Goal: Use online tool/utility: Use online tool/utility

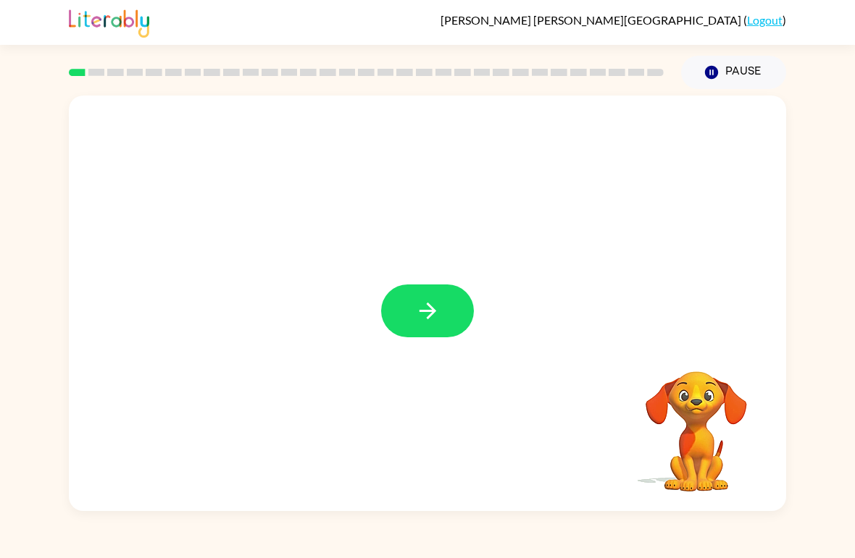
click at [443, 296] on button "button" at bounding box center [427, 311] width 93 height 53
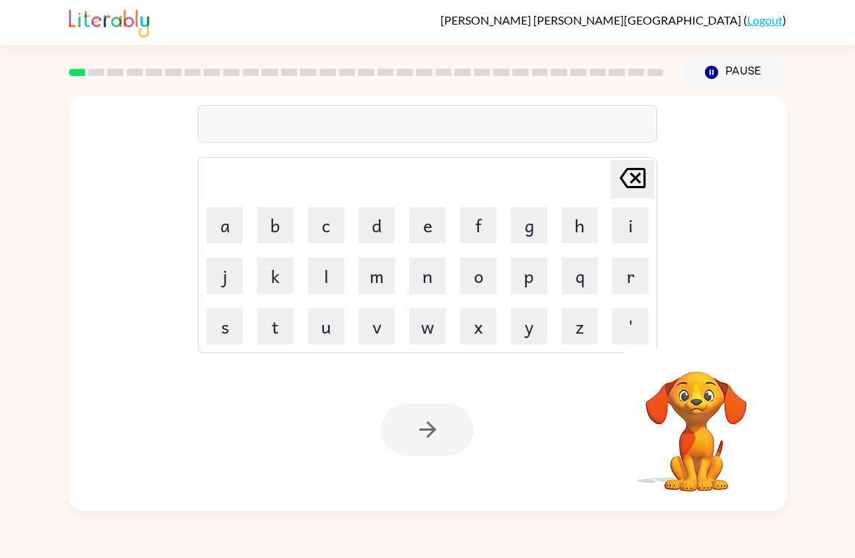
click at [280, 231] on button "b" at bounding box center [275, 225] width 36 height 36
click at [478, 288] on button "o" at bounding box center [478, 276] width 36 height 36
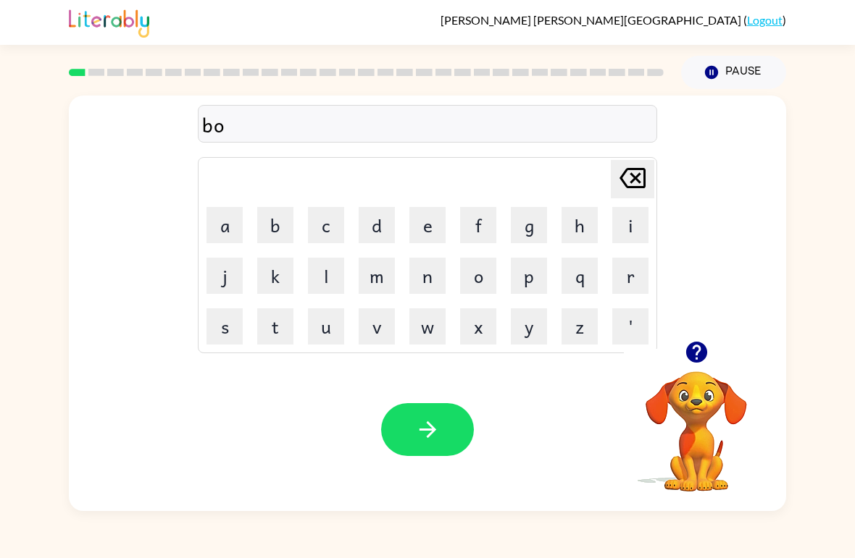
click at [614, 282] on button "r" at bounding box center [630, 276] width 36 height 36
click at [428, 229] on button "e" at bounding box center [427, 225] width 36 height 36
click at [620, 288] on button "r" at bounding box center [630, 276] width 36 height 36
click at [455, 449] on button "button" at bounding box center [427, 429] width 93 height 53
click at [706, 346] on icon "button" at bounding box center [696, 352] width 25 height 25
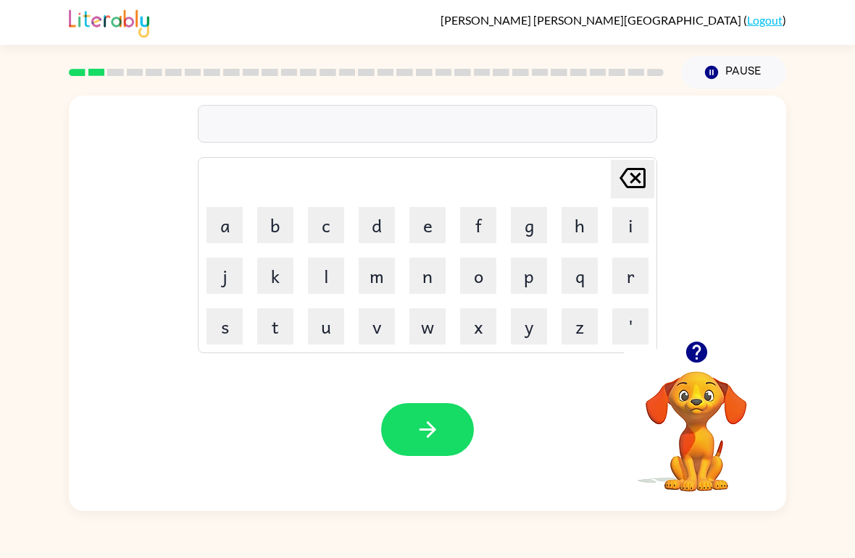
click at [333, 209] on button "c" at bounding box center [326, 225] width 36 height 36
click at [220, 287] on button "j" at bounding box center [224, 276] width 36 height 36
click at [627, 181] on icon "[PERSON_NAME] last character input" at bounding box center [632, 178] width 35 height 35
click at [224, 231] on button "a" at bounding box center [224, 225] width 36 height 36
click at [329, 337] on button "u" at bounding box center [326, 327] width 36 height 36
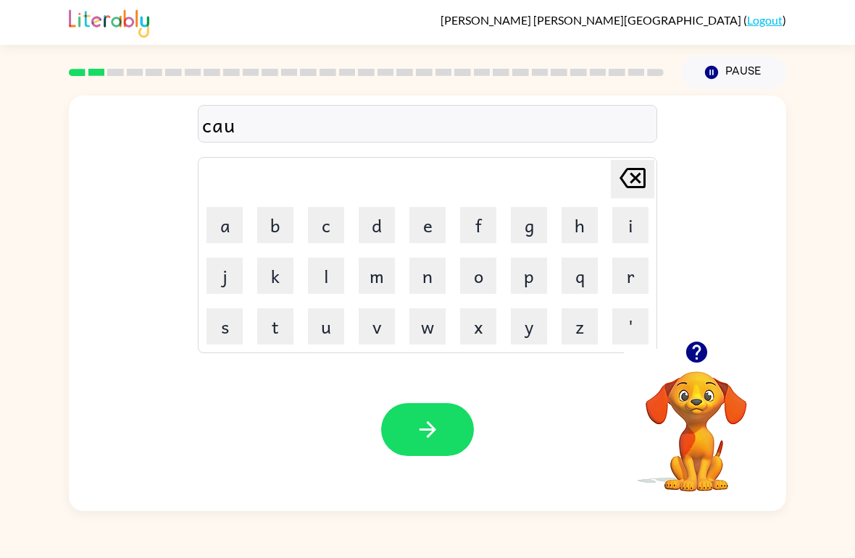
click at [275, 344] on button "t" at bounding box center [275, 327] width 36 height 36
click at [463, 436] on button "button" at bounding box center [427, 429] width 93 height 53
click at [333, 283] on button "l" at bounding box center [326, 276] width 36 height 36
click at [476, 264] on button "o" at bounding box center [478, 276] width 36 height 36
click at [330, 242] on button "c" at bounding box center [326, 225] width 36 height 36
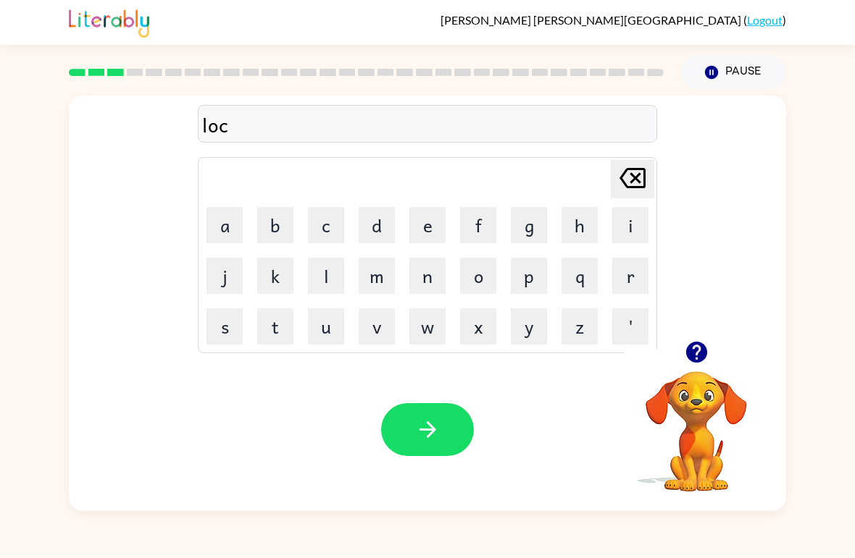
click at [235, 332] on button "s" at bounding box center [224, 327] width 36 height 36
click at [629, 176] on icon "[PERSON_NAME] last character input" at bounding box center [632, 178] width 35 height 35
click at [421, 242] on button "e" at bounding box center [427, 225] width 36 height 36
click at [635, 162] on icon "[PERSON_NAME] last character input" at bounding box center [632, 178] width 35 height 35
click at [238, 233] on button "a" at bounding box center [224, 225] width 36 height 36
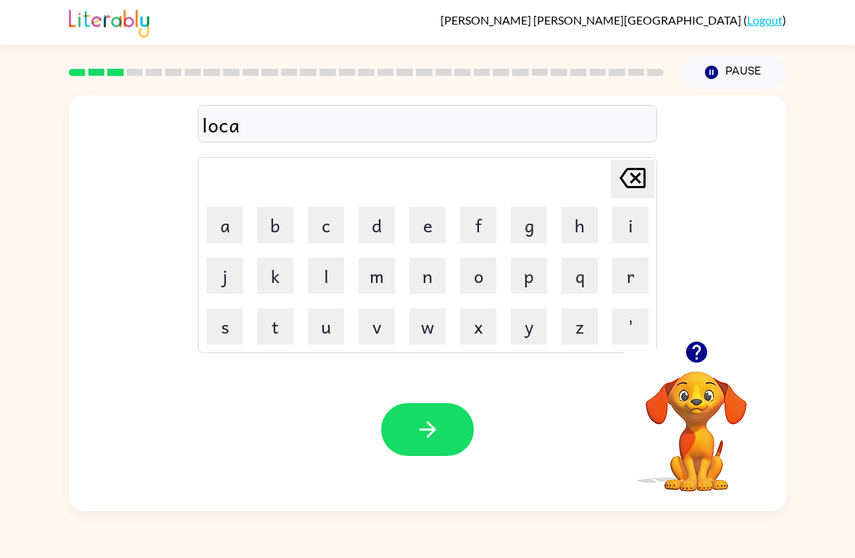
click at [264, 343] on button "t" at bounding box center [275, 327] width 36 height 36
click at [435, 435] on icon "button" at bounding box center [427, 429] width 25 height 25
click at [287, 338] on button "t" at bounding box center [275, 327] width 36 height 36
click at [687, 353] on icon "button" at bounding box center [695, 352] width 21 height 21
click at [437, 337] on button "w" at bounding box center [427, 327] width 36 height 36
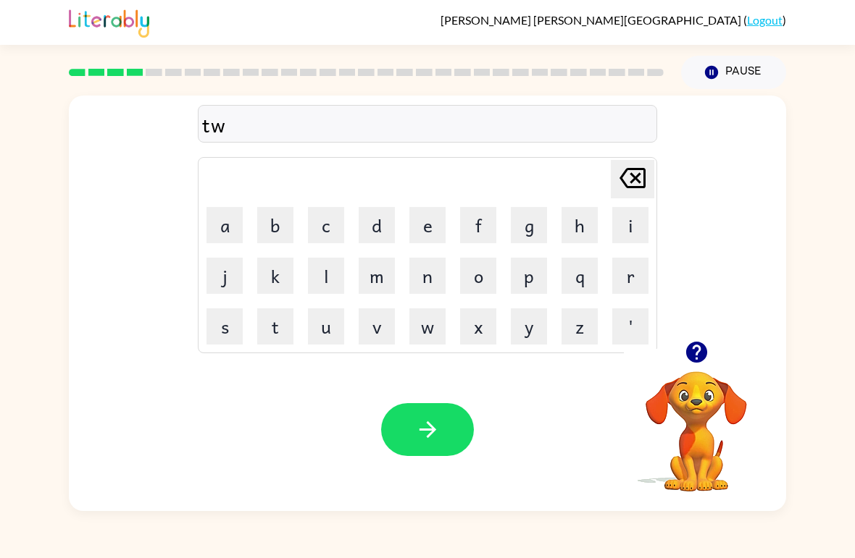
click at [614, 241] on button "i" at bounding box center [630, 225] width 36 height 36
click at [419, 285] on button "n" at bounding box center [427, 276] width 36 height 36
click at [662, 477] on video "Your browser must support playing .mp4 files to use Literably. Please try using…" at bounding box center [696, 421] width 145 height 145
click at [692, 360] on icon "button" at bounding box center [695, 352] width 21 height 21
click at [459, 419] on button "button" at bounding box center [427, 429] width 93 height 53
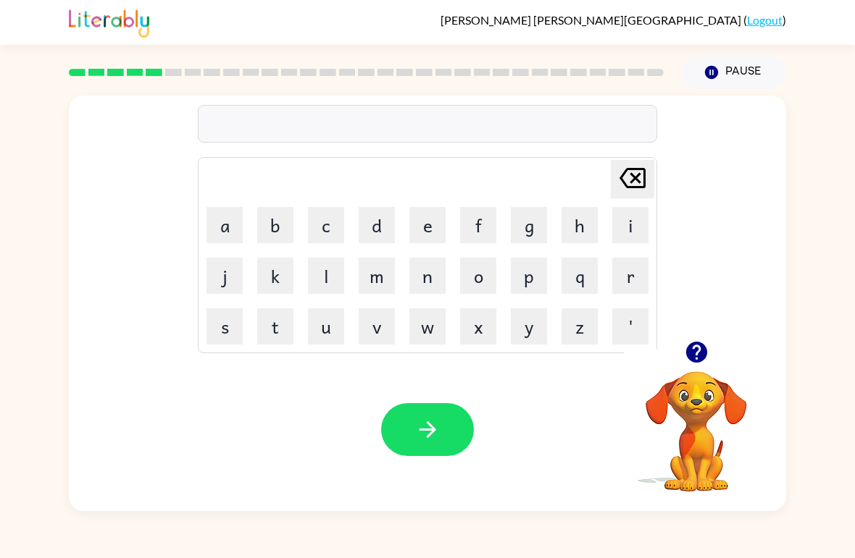
click at [431, 290] on button "n" at bounding box center [427, 276] width 36 height 36
click at [427, 234] on button "e" at bounding box center [427, 225] width 36 height 36
click at [637, 268] on button "r" at bounding box center [630, 276] width 36 height 36
click at [537, 275] on button "p" at bounding box center [529, 276] width 36 height 36
click at [637, 185] on icon "[PERSON_NAME] last character input" at bounding box center [632, 178] width 35 height 35
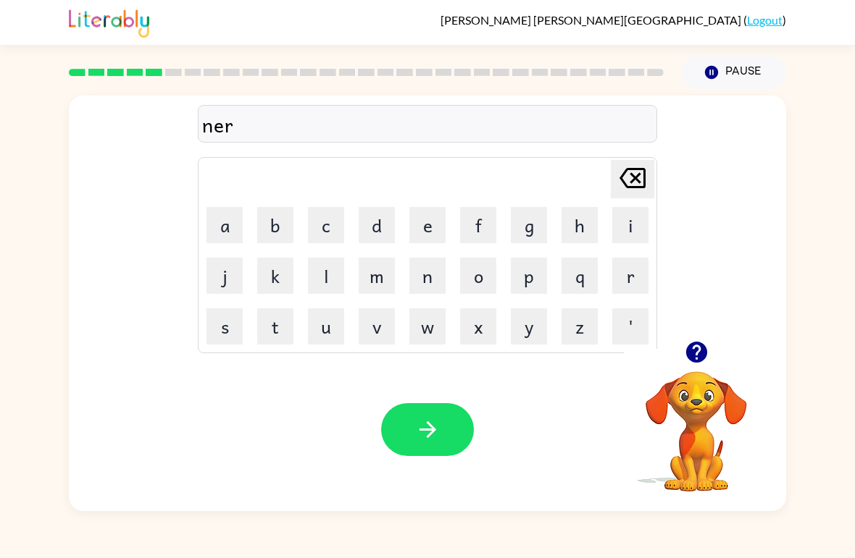
click at [473, 280] on button "o" at bounding box center [478, 276] width 36 height 36
click at [319, 280] on button "l" at bounding box center [326, 276] width 36 height 36
click at [522, 331] on button "y" at bounding box center [529, 327] width 36 height 36
click at [440, 413] on button "button" at bounding box center [427, 429] width 93 height 53
click at [280, 242] on button "b" at bounding box center [275, 225] width 36 height 36
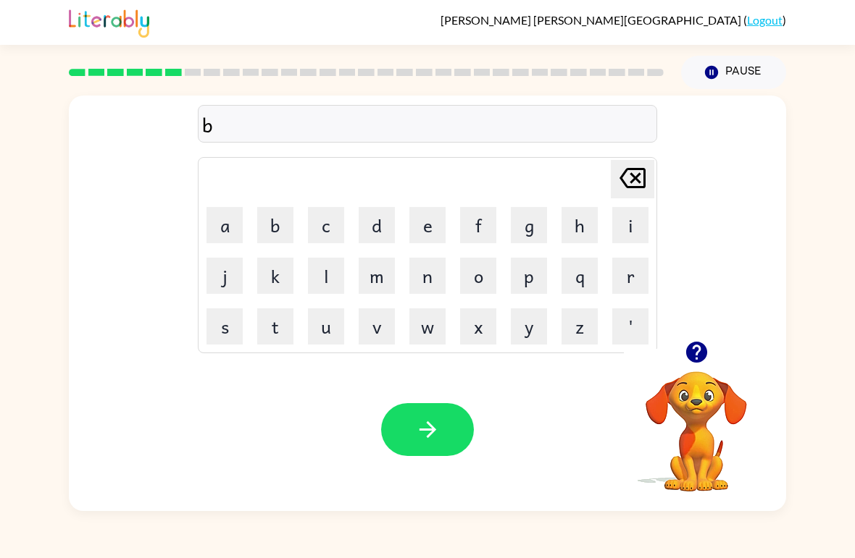
click at [422, 241] on button "e" at bounding box center [427, 225] width 36 height 36
click at [234, 283] on button "j" at bounding box center [224, 276] width 36 height 36
click at [231, 241] on button "a" at bounding box center [224, 225] width 36 height 36
click at [627, 236] on button "i" at bounding box center [630, 225] width 36 height 36
click at [434, 283] on button "n" at bounding box center [427, 276] width 36 height 36
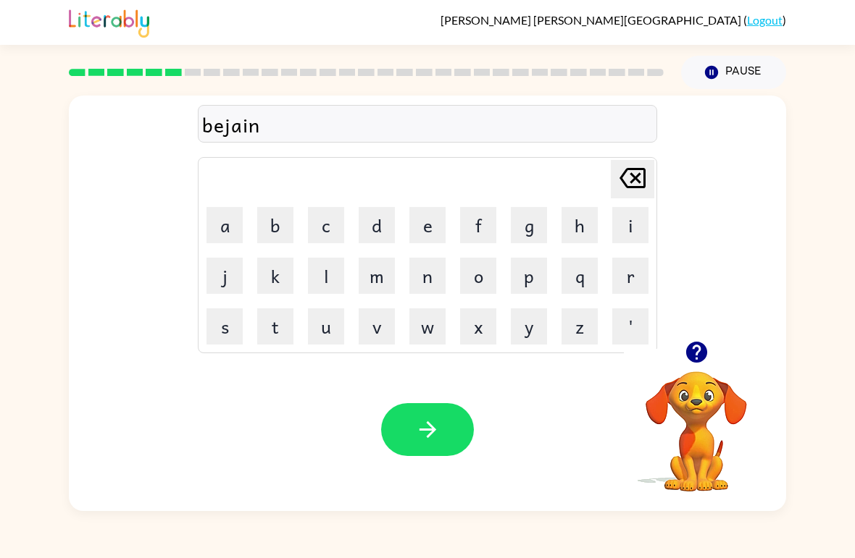
click at [438, 413] on button "button" at bounding box center [427, 429] width 93 height 53
click at [273, 330] on button "t" at bounding box center [275, 327] width 36 height 36
click at [623, 285] on button "r" at bounding box center [630, 276] width 36 height 36
click at [619, 230] on button "i" at bounding box center [630, 225] width 36 height 36
click at [329, 239] on button "c" at bounding box center [326, 225] width 36 height 36
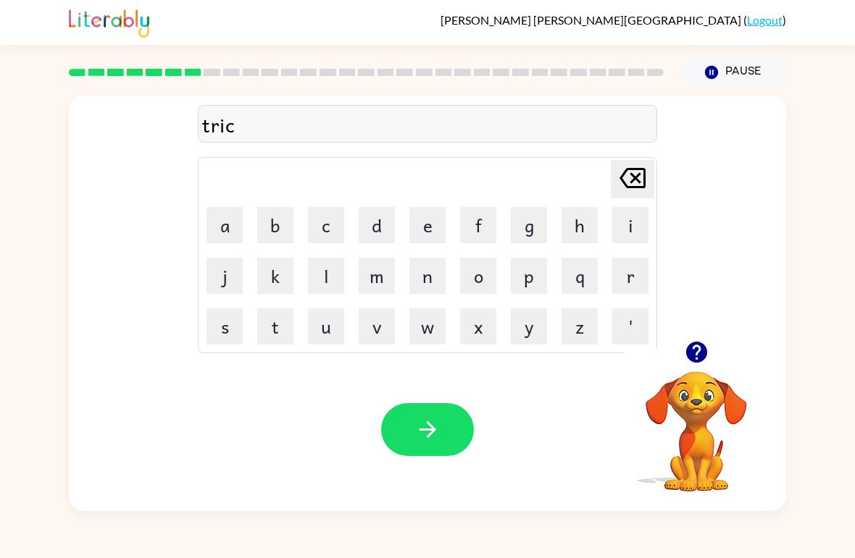
click at [474, 293] on button "o" at bounding box center [478, 276] width 36 height 36
click at [339, 286] on button "l" at bounding box center [326, 276] width 36 height 36
click at [419, 413] on button "button" at bounding box center [427, 429] width 93 height 53
click at [423, 280] on button "n" at bounding box center [427, 276] width 36 height 36
click at [626, 243] on button "i" at bounding box center [630, 225] width 36 height 36
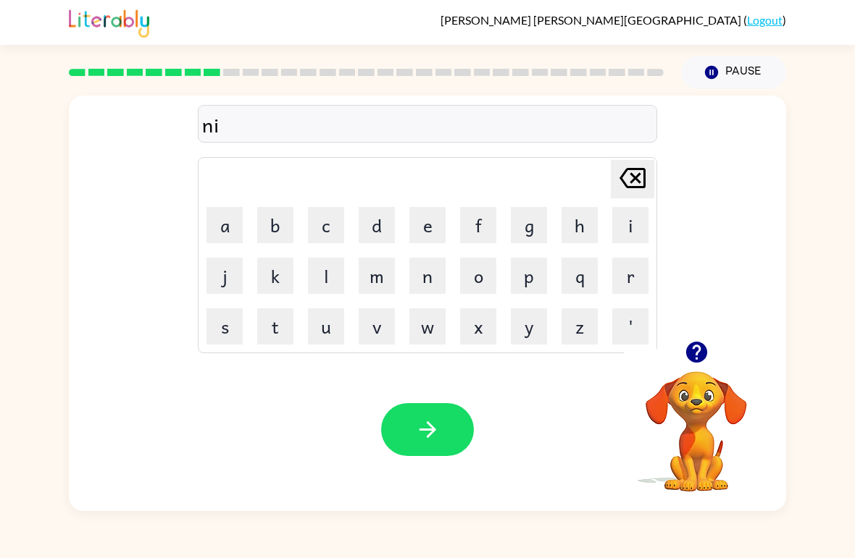
click at [627, 282] on button "r" at bounding box center [630, 276] width 36 height 36
click at [237, 238] on button "a" at bounding box center [224, 225] width 36 height 36
click at [322, 238] on button "c" at bounding box center [326, 225] width 36 height 36
click at [477, 290] on button "o" at bounding box center [478, 276] width 36 height 36
click at [328, 278] on button "l" at bounding box center [326, 276] width 36 height 36
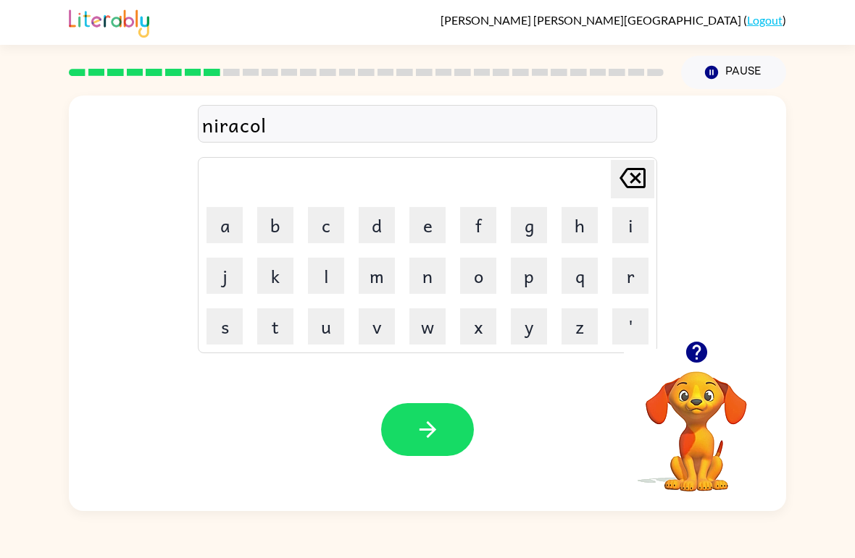
click at [420, 417] on button "button" at bounding box center [427, 429] width 93 height 53
click at [435, 291] on button "n" at bounding box center [427, 276] width 36 height 36
click at [624, 233] on button "i" at bounding box center [630, 225] width 36 height 36
click at [391, 288] on button "m" at bounding box center [377, 276] width 36 height 36
click at [284, 228] on button "b" at bounding box center [275, 225] width 36 height 36
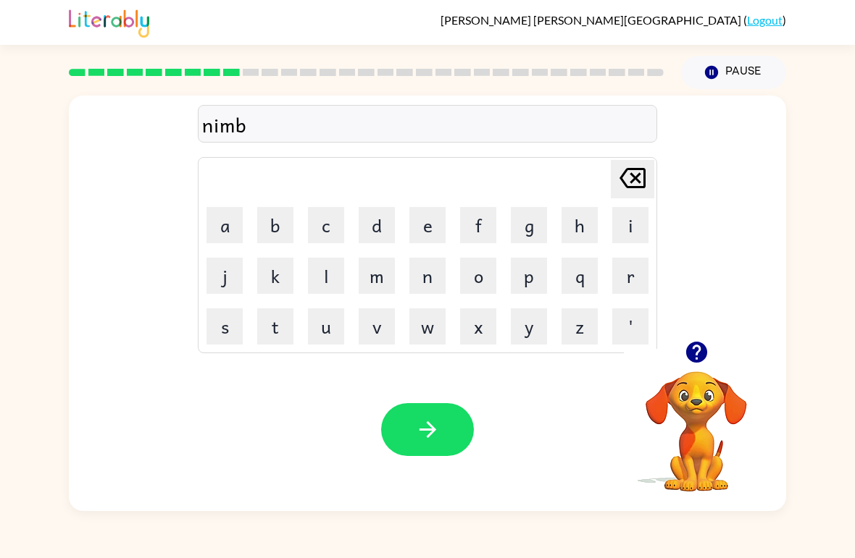
click at [487, 289] on button "o" at bounding box center [478, 276] width 36 height 36
click at [335, 277] on button "l" at bounding box center [326, 276] width 36 height 36
click at [424, 394] on div "Your browser must support playing .mp4 files to use Literably. Please try using…" at bounding box center [427, 429] width 717 height 163
click at [422, 388] on div "Your browser must support playing .mp4 files to use Literably. Please try using…" at bounding box center [427, 429] width 717 height 163
click at [436, 411] on button "button" at bounding box center [427, 429] width 93 height 53
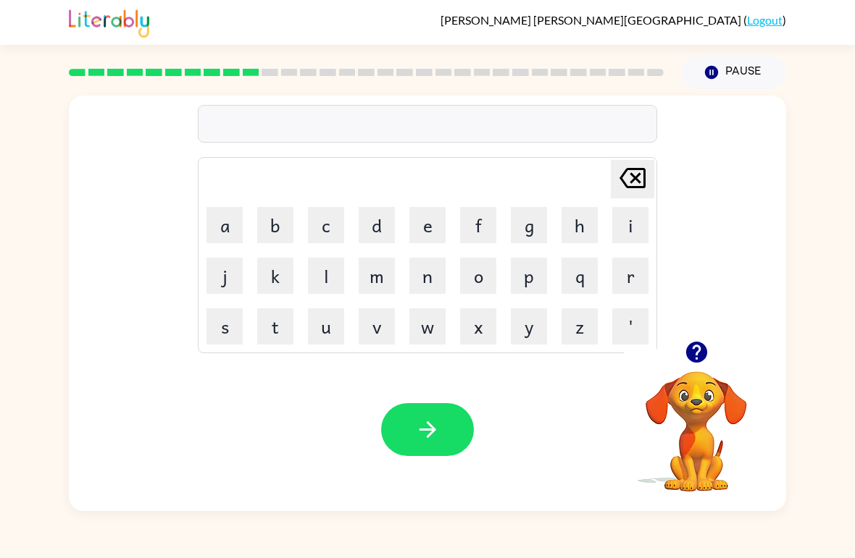
click at [340, 333] on button "u" at bounding box center [326, 327] width 36 height 36
click at [421, 288] on button "n" at bounding box center [427, 276] width 36 height 36
click at [482, 230] on button "f" at bounding box center [478, 225] width 36 height 36
click at [472, 289] on button "o" at bounding box center [478, 276] width 36 height 36
click at [621, 282] on button "r" at bounding box center [630, 276] width 36 height 36
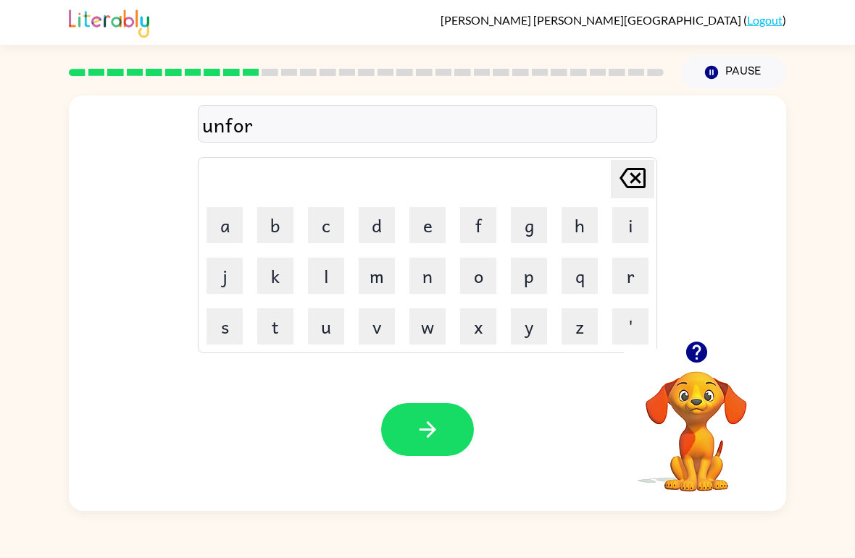
click at [706, 366] on button "button" at bounding box center [696, 352] width 37 height 37
click at [708, 368] on video "Your browser must support playing .mp4 files to use Literably. Please try using…" at bounding box center [696, 421] width 145 height 145
click at [675, 368] on video "Your browser must support playing .mp4 files to use Literably. Please try using…" at bounding box center [696, 421] width 145 height 145
click at [388, 241] on button "d" at bounding box center [377, 225] width 36 height 36
click at [435, 414] on button "button" at bounding box center [427, 429] width 93 height 53
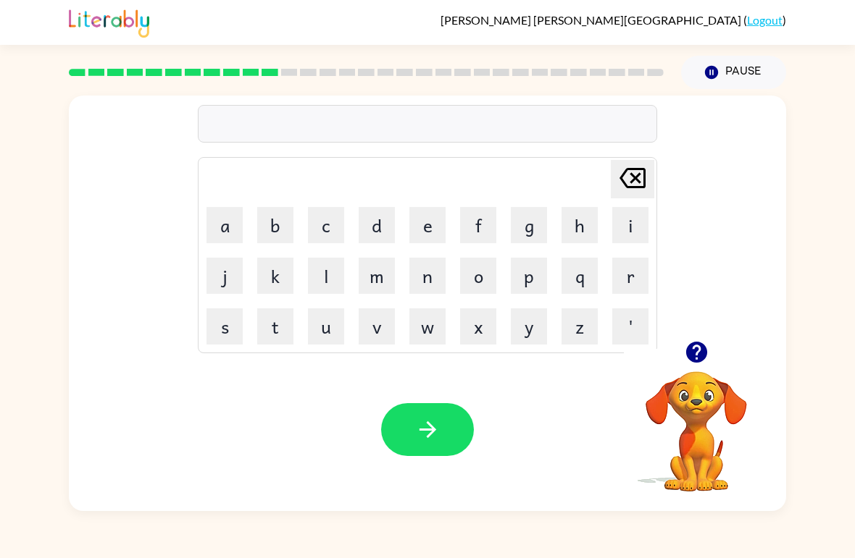
click at [383, 335] on button "v" at bounding box center [377, 327] width 36 height 36
click at [471, 285] on button "o" at bounding box center [478, 276] width 36 height 36
click at [695, 362] on icon "button" at bounding box center [695, 352] width 21 height 21
click at [275, 330] on button "t" at bounding box center [275, 327] width 36 height 36
click at [483, 287] on button "o" at bounding box center [478, 276] width 36 height 36
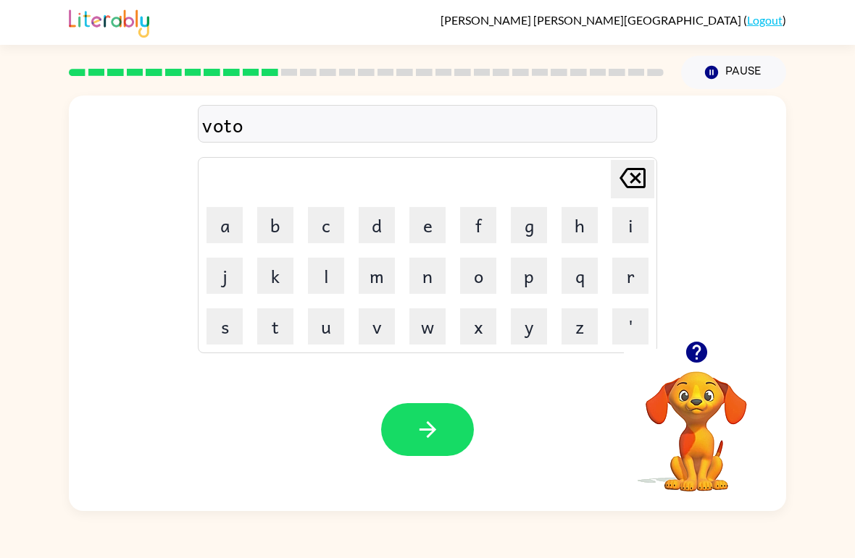
click at [632, 183] on icon at bounding box center [632, 178] width 26 height 20
click at [440, 236] on button "e" at bounding box center [427, 225] width 36 height 36
click at [442, 417] on button "button" at bounding box center [427, 429] width 93 height 53
click at [690, 353] on icon "button" at bounding box center [695, 352] width 21 height 21
click at [281, 227] on button "b" at bounding box center [275, 225] width 36 height 36
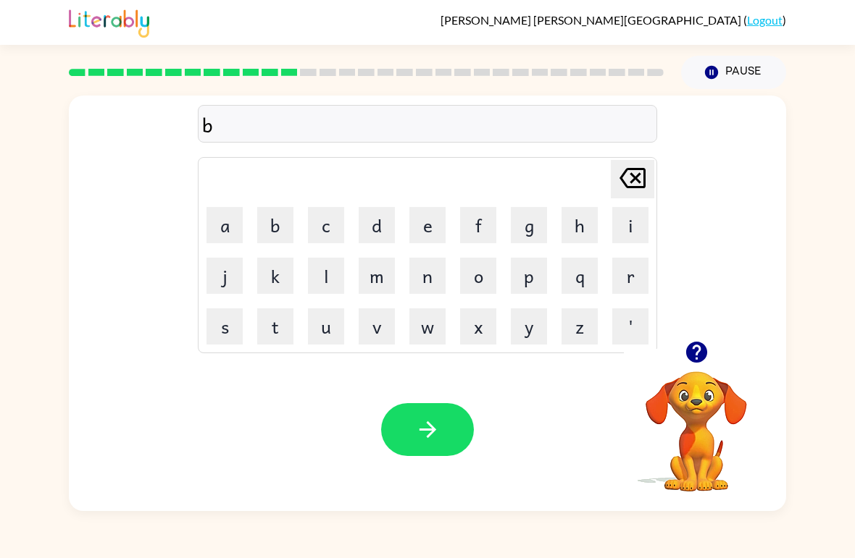
click at [437, 226] on button "e" at bounding box center [427, 225] width 36 height 36
click at [377, 229] on button "d" at bounding box center [377, 225] width 36 height 36
click at [290, 337] on button "t" at bounding box center [275, 327] width 36 height 36
click at [629, 238] on button "i" at bounding box center [630, 225] width 36 height 36
click at [383, 288] on button "m" at bounding box center [377, 276] width 36 height 36
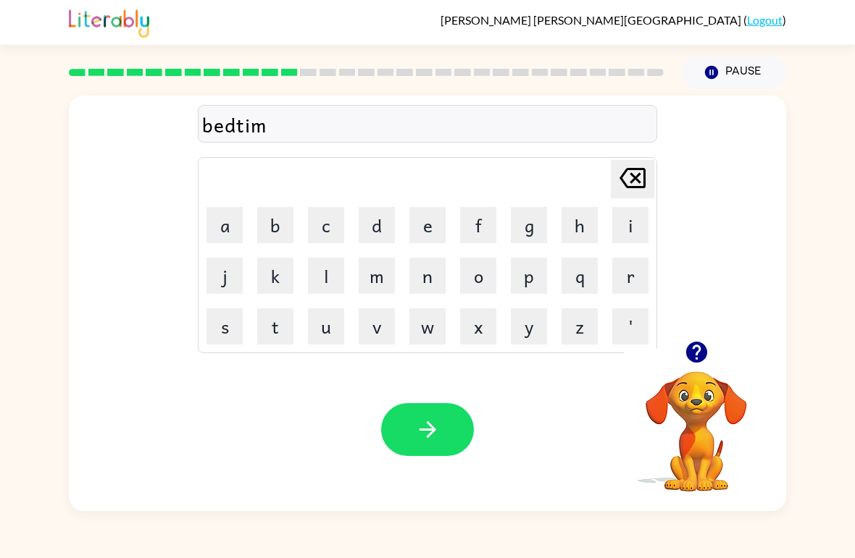
click at [431, 223] on button "e" at bounding box center [427, 225] width 36 height 36
click at [428, 409] on button "button" at bounding box center [427, 429] width 93 height 53
click at [486, 234] on button "f" at bounding box center [478, 225] width 36 height 36
click at [628, 233] on button "i" at bounding box center [630, 225] width 36 height 36
click at [685, 345] on icon "button" at bounding box center [696, 352] width 25 height 25
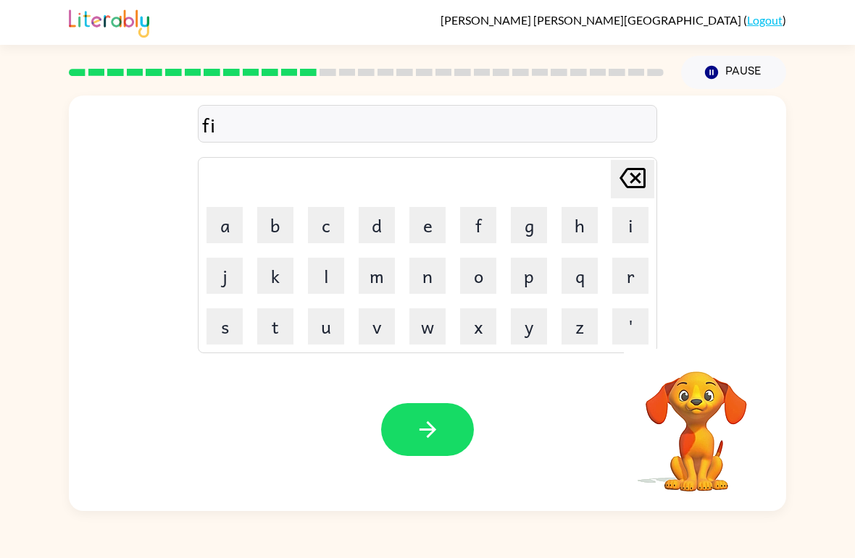
click at [270, 324] on button "t" at bounding box center [275, 327] width 36 height 36
click at [432, 290] on button "n" at bounding box center [427, 276] width 36 height 36
click at [636, 236] on button "i" at bounding box center [630, 225] width 36 height 36
click at [235, 328] on button "s" at bounding box center [224, 327] width 36 height 36
click at [690, 348] on icon "button" at bounding box center [695, 352] width 21 height 21
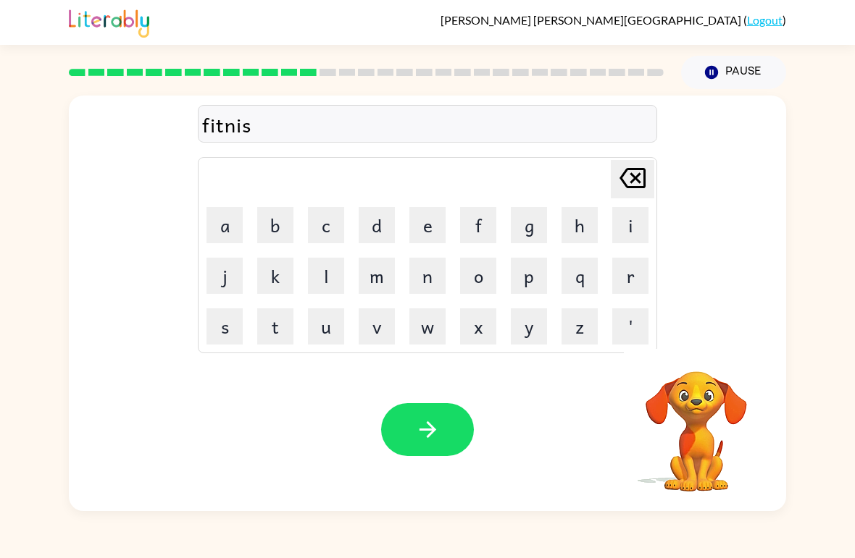
click at [441, 428] on button "button" at bounding box center [427, 429] width 93 height 53
click at [692, 345] on icon "button" at bounding box center [695, 352] width 21 height 21
click at [380, 241] on button "d" at bounding box center [377, 225] width 36 height 36
click at [440, 230] on button "e" at bounding box center [427, 225] width 36 height 36
click at [330, 282] on button "l" at bounding box center [326, 276] width 36 height 36
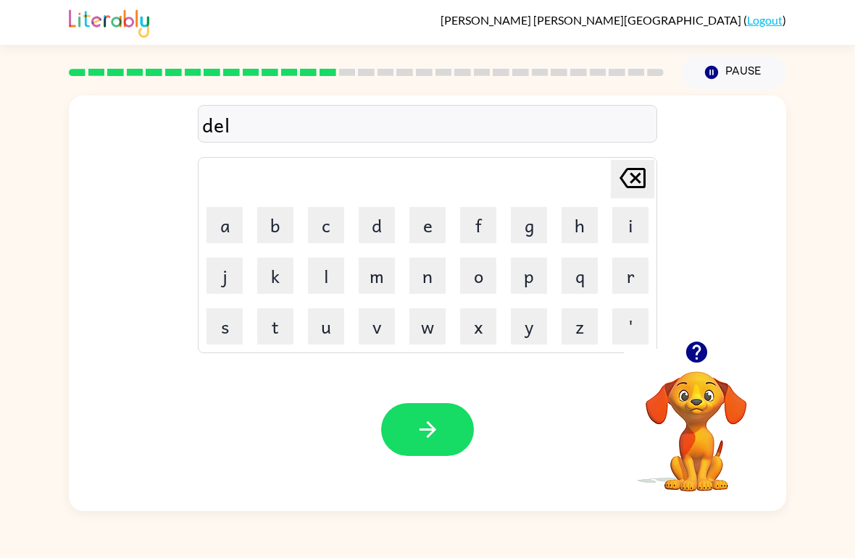
click at [238, 228] on button "a" at bounding box center [224, 225] width 36 height 36
click at [530, 335] on button "y" at bounding box center [529, 327] width 36 height 36
click at [441, 428] on button "button" at bounding box center [427, 429] width 93 height 53
click at [414, 439] on div at bounding box center [427, 429] width 93 height 53
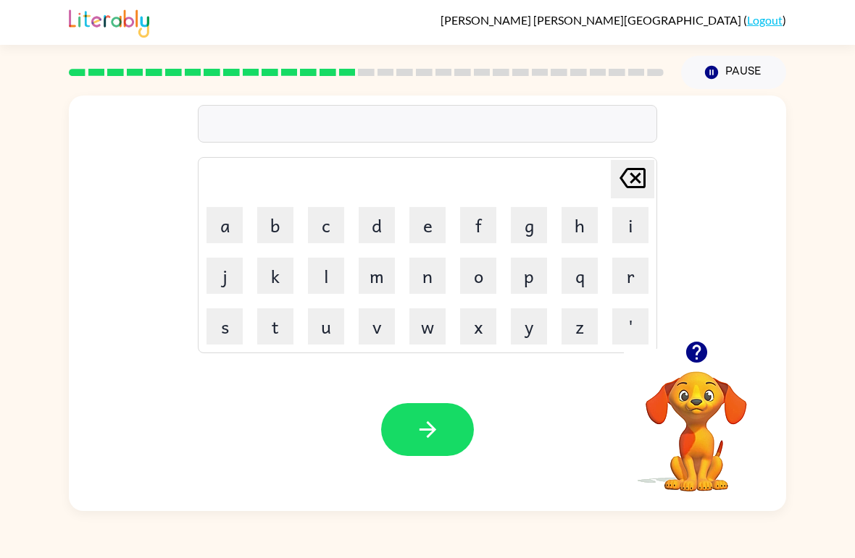
click at [277, 329] on button "t" at bounding box center [275, 327] width 36 height 36
click at [434, 238] on button "e" at bounding box center [427, 225] width 36 height 36
click at [639, 178] on icon "[PERSON_NAME] last character input" at bounding box center [632, 178] width 35 height 35
click at [343, 331] on button "u" at bounding box center [326, 327] width 36 height 36
click at [635, 277] on button "r" at bounding box center [630, 276] width 36 height 36
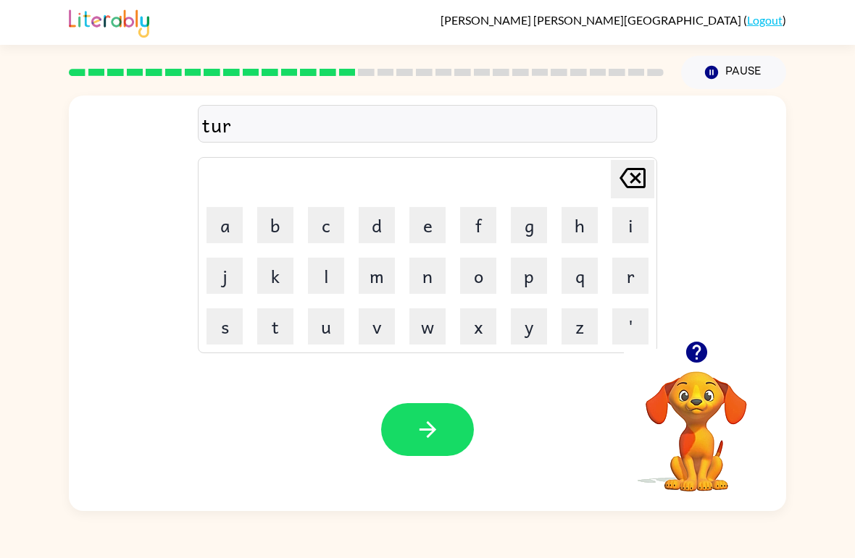
click at [428, 285] on button "n" at bounding box center [427, 276] width 36 height 36
click at [437, 420] on icon "button" at bounding box center [427, 429] width 25 height 25
click at [698, 354] on icon "button" at bounding box center [695, 352] width 21 height 21
click at [229, 327] on button "s" at bounding box center [224, 327] width 36 height 36
click at [424, 227] on button "e" at bounding box center [427, 225] width 36 height 36
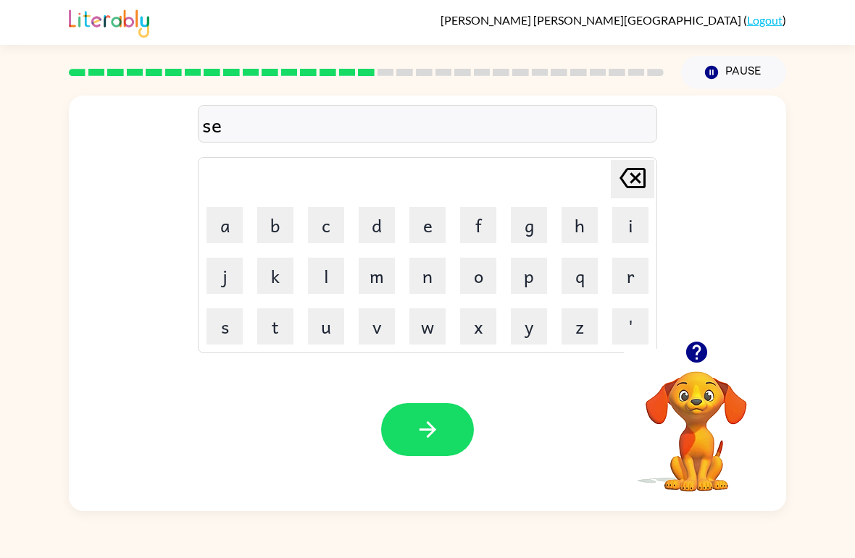
click at [268, 332] on button "t" at bounding box center [275, 327] width 36 height 36
click at [424, 422] on icon "button" at bounding box center [427, 429] width 25 height 25
click at [379, 233] on button "d" at bounding box center [377, 225] width 36 height 36
click at [613, 285] on button "r" at bounding box center [630, 276] width 36 height 36
click at [627, 230] on button "i" at bounding box center [630, 225] width 36 height 36
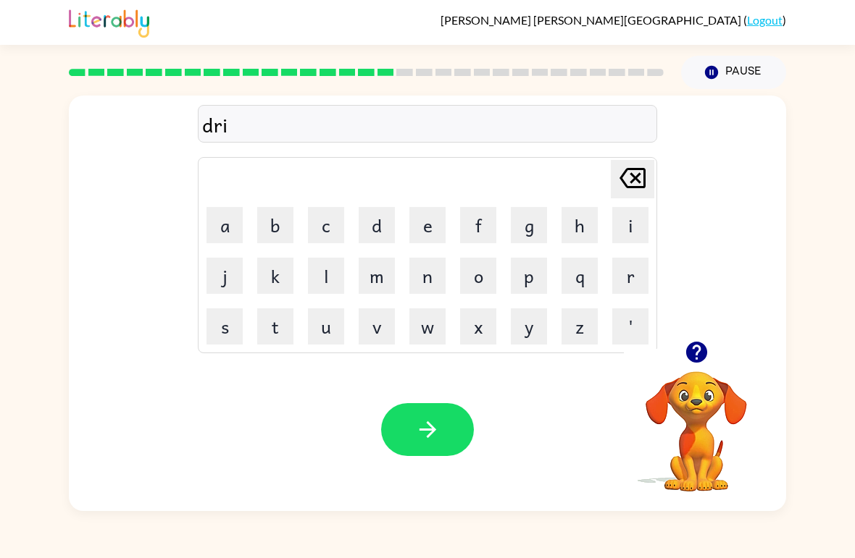
click at [382, 285] on button "m" at bounding box center [377, 276] width 36 height 36
click at [619, 238] on button "i" at bounding box center [630, 225] width 36 height 36
click at [420, 290] on button "n" at bounding box center [427, 276] width 36 height 36
click at [529, 234] on button "g" at bounding box center [529, 225] width 36 height 36
click at [446, 453] on button "button" at bounding box center [427, 429] width 93 height 53
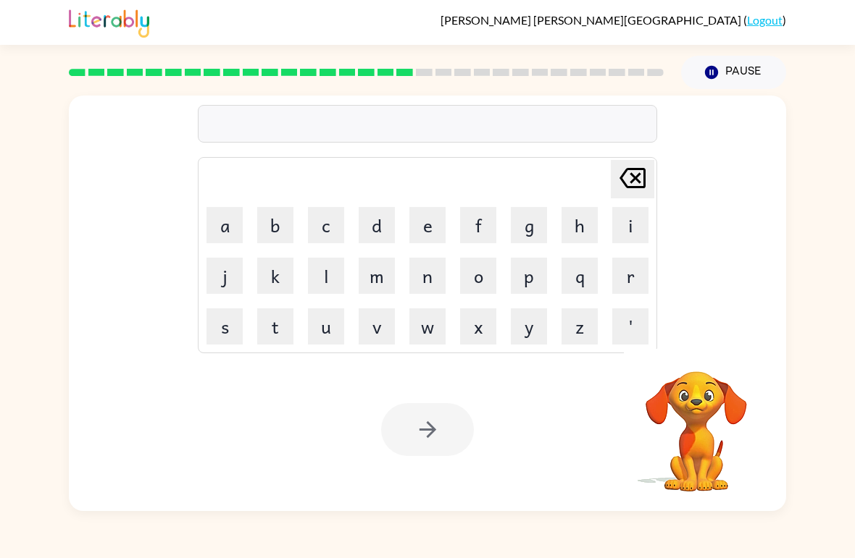
click at [687, 347] on div "[PERSON_NAME] last character input a b c d e f g h i j k l m n o p q r s t u v …" at bounding box center [427, 304] width 717 height 416
click at [525, 293] on button "p" at bounding box center [529, 276] width 36 height 36
click at [317, 293] on button "l" at bounding box center [326, 276] width 36 height 36
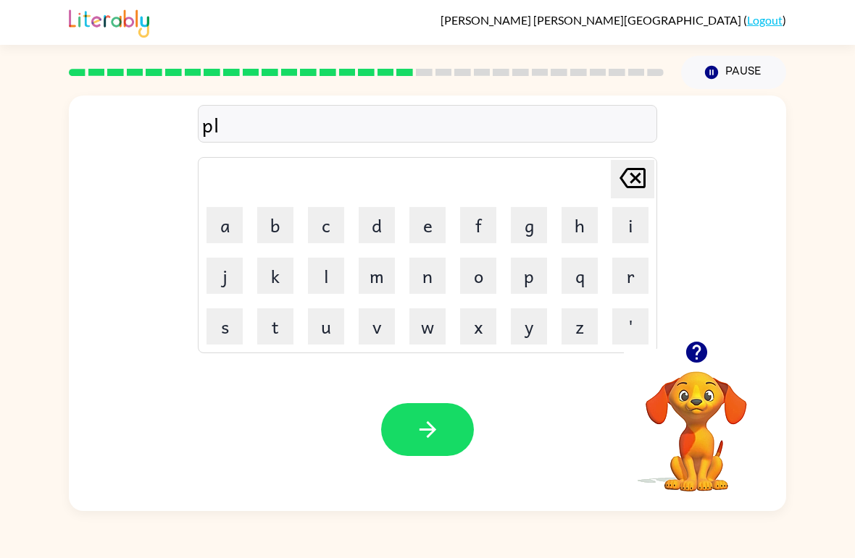
click at [228, 235] on button "a" at bounding box center [224, 225] width 36 height 36
click at [242, 334] on button "s" at bounding box center [224, 327] width 36 height 36
click at [277, 343] on button "t" at bounding box center [275, 327] width 36 height 36
click at [615, 225] on button "i" at bounding box center [630, 225] width 36 height 36
click at [342, 233] on button "c" at bounding box center [326, 225] width 36 height 36
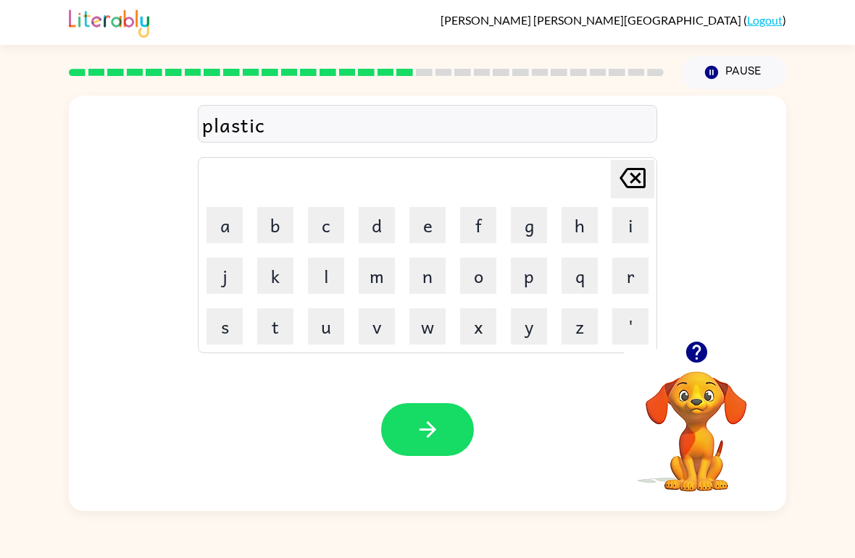
click at [423, 380] on div "Your browser must support playing .mp4 files to use Literably. Please try using…" at bounding box center [427, 429] width 717 height 163
click at [424, 414] on button "button" at bounding box center [427, 429] width 93 height 53
click at [290, 230] on button "b" at bounding box center [275, 225] width 36 height 36
click at [443, 233] on button "e" at bounding box center [427, 225] width 36 height 36
click at [238, 332] on button "s" at bounding box center [224, 327] width 36 height 36
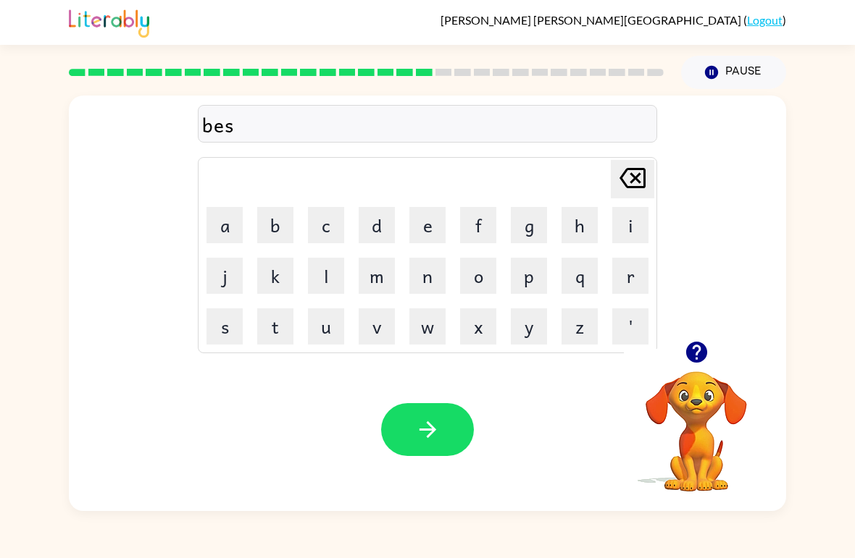
click at [527, 285] on button "p" at bounding box center [529, 276] width 36 height 36
click at [325, 292] on button "l" at bounding box center [326, 276] width 36 height 36
click at [233, 240] on button "a" at bounding box center [224, 225] width 36 height 36
click at [529, 332] on button "y" at bounding box center [529, 327] width 36 height 36
click at [687, 358] on icon "button" at bounding box center [695, 352] width 21 height 21
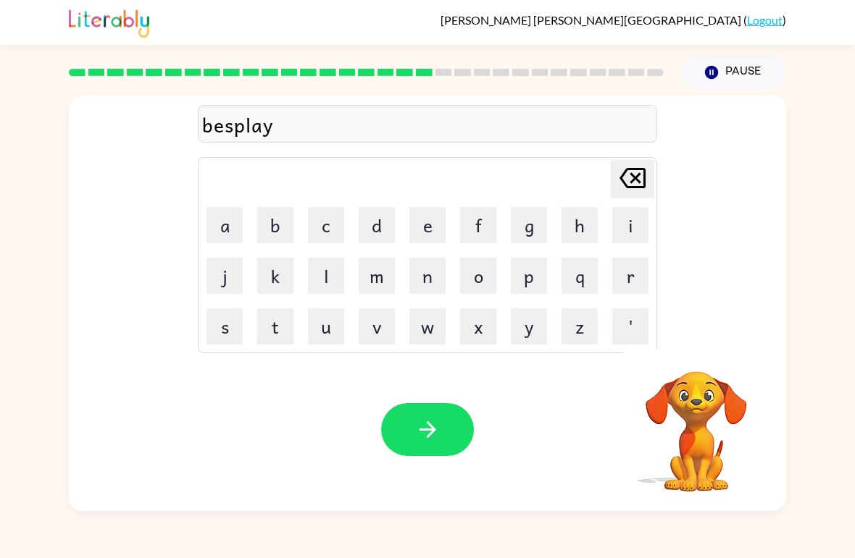
click at [417, 466] on div "Your browser must support playing .mp4 files to use Literably. Please try using…" at bounding box center [427, 429] width 717 height 163
click at [399, 435] on button "button" at bounding box center [427, 429] width 93 height 53
click at [277, 239] on button "b" at bounding box center [275, 225] width 36 height 36
click at [477, 288] on button "o" at bounding box center [478, 276] width 36 height 36
click at [235, 335] on button "s" at bounding box center [224, 327] width 36 height 36
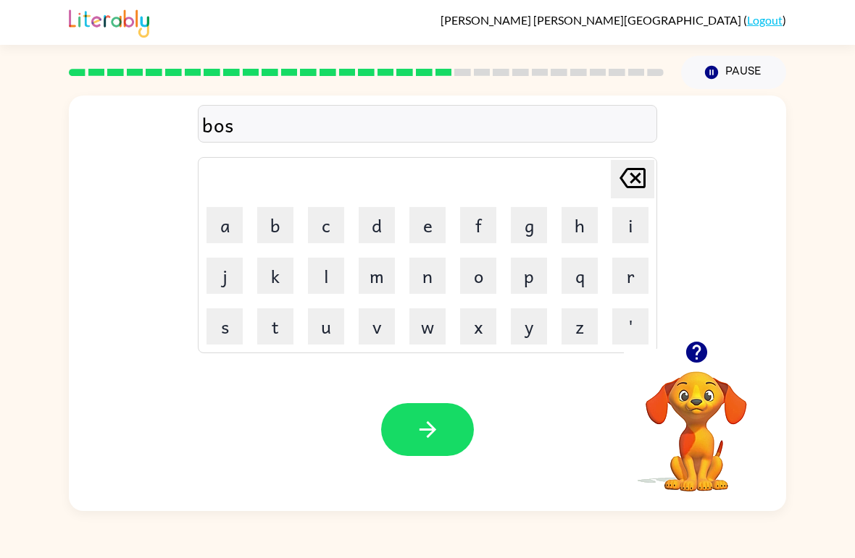
click at [631, 235] on button "i" at bounding box center [630, 225] width 36 height 36
click at [377, 241] on button "d" at bounding box center [377, 225] width 36 height 36
click at [422, 435] on icon "button" at bounding box center [427, 429] width 25 height 25
click at [241, 330] on button "s" at bounding box center [224, 327] width 36 height 36
click at [432, 225] on button "e" at bounding box center [427, 225] width 36 height 36
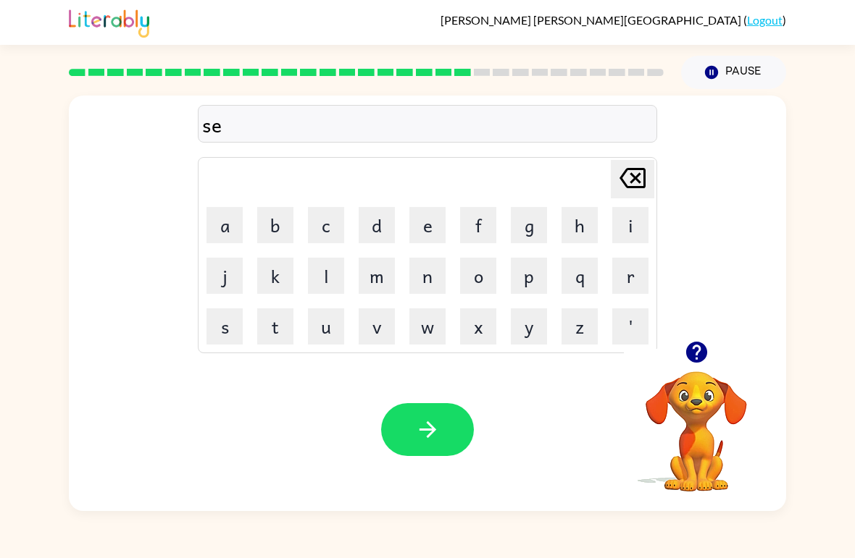
click at [287, 330] on button "t" at bounding box center [275, 327] width 36 height 36
click at [422, 240] on button "e" at bounding box center [427, 225] width 36 height 36
click at [532, 285] on button "p" at bounding box center [529, 276] width 36 height 36
click at [631, 238] on button "i" at bounding box center [630, 225] width 36 height 36
click at [325, 280] on button "l" at bounding box center [326, 276] width 36 height 36
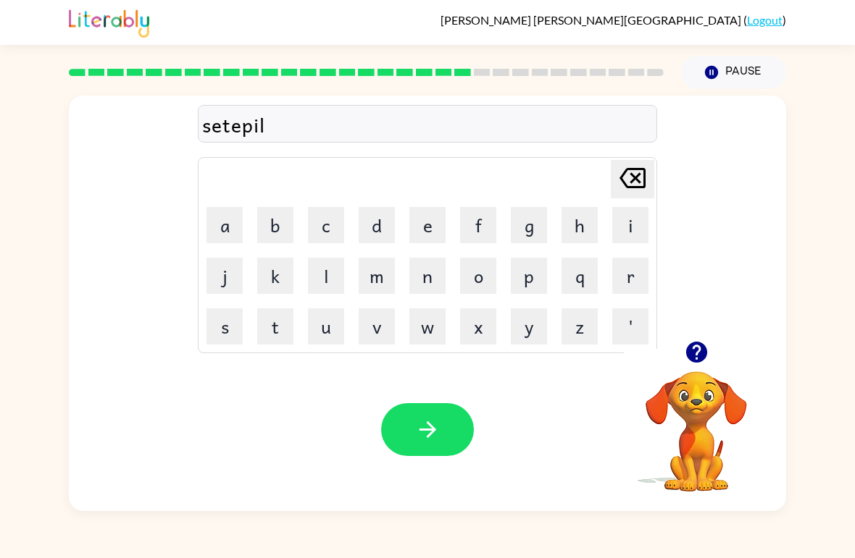
click at [417, 411] on button "button" at bounding box center [427, 429] width 93 height 53
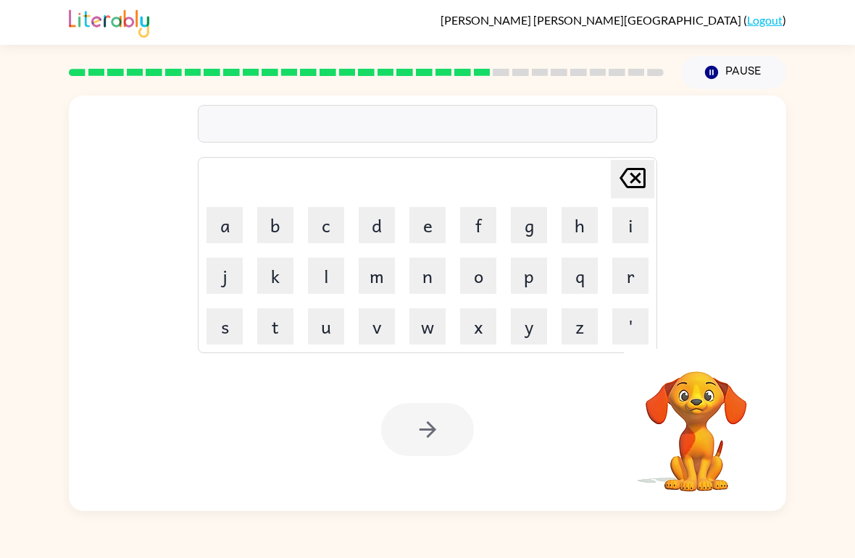
click at [636, 282] on button "r" at bounding box center [630, 276] width 36 height 36
click at [235, 240] on button "a" at bounding box center [224, 225] width 36 height 36
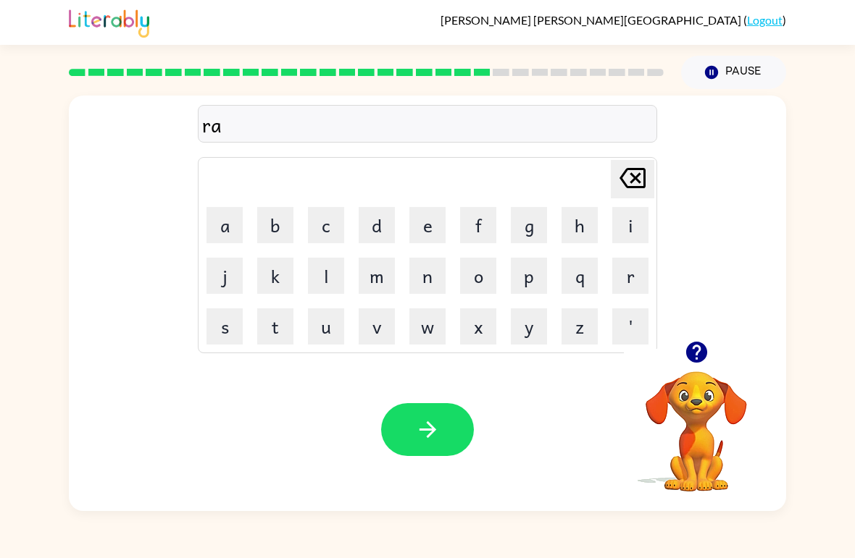
click at [619, 237] on button "i" at bounding box center [630, 225] width 36 height 36
click at [497, 356] on div "Your browser must support playing .mp4 files to use Literably. Please try using…" at bounding box center [427, 429] width 717 height 163
click at [422, 287] on button "n" at bounding box center [427, 276] width 36 height 36
click at [338, 229] on button "c" at bounding box center [326, 225] width 36 height 36
click at [488, 283] on button "o" at bounding box center [478, 276] width 36 height 36
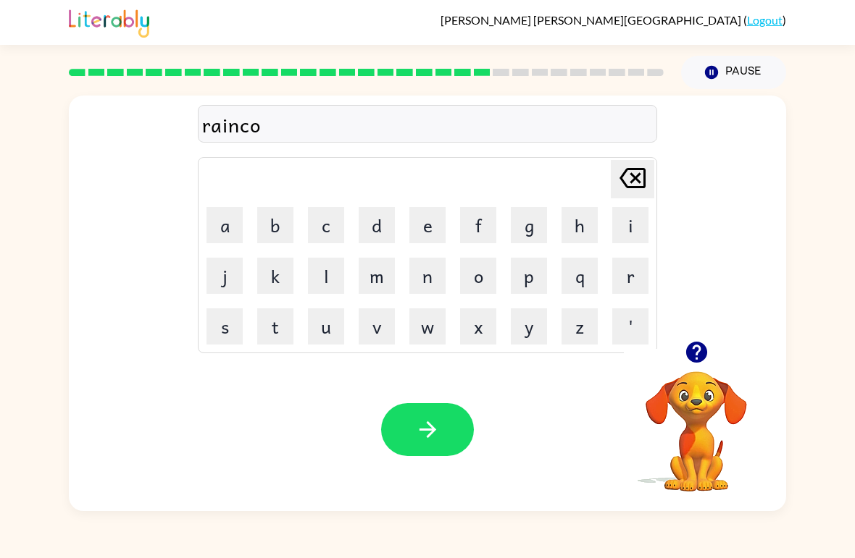
click at [622, 188] on icon "[PERSON_NAME] last character input" at bounding box center [632, 178] width 35 height 35
click at [335, 320] on button "u" at bounding box center [326, 327] width 36 height 36
click at [282, 335] on button "t" at bounding box center [275, 327] width 36 height 36
click at [443, 441] on button "button" at bounding box center [427, 429] width 93 height 53
click at [384, 280] on button "m" at bounding box center [377, 276] width 36 height 36
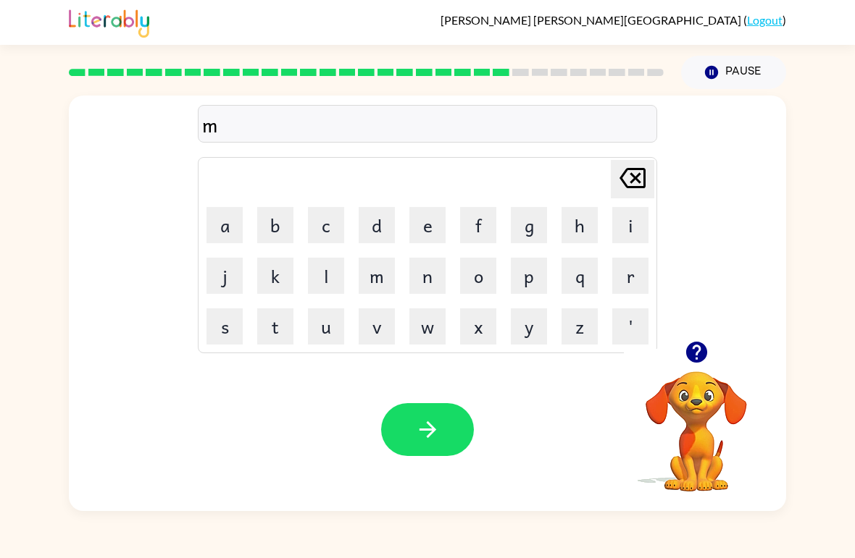
click at [241, 334] on button "s" at bounding box center [224, 327] width 36 height 36
click at [632, 198] on div "[PERSON_NAME] last character input" at bounding box center [632, 179] width 35 height 37
click at [229, 232] on button "a" at bounding box center [224, 225] width 36 height 36
click at [632, 276] on button "r" at bounding box center [630, 276] width 36 height 36
click at [329, 219] on button "c" at bounding box center [326, 225] width 36 height 36
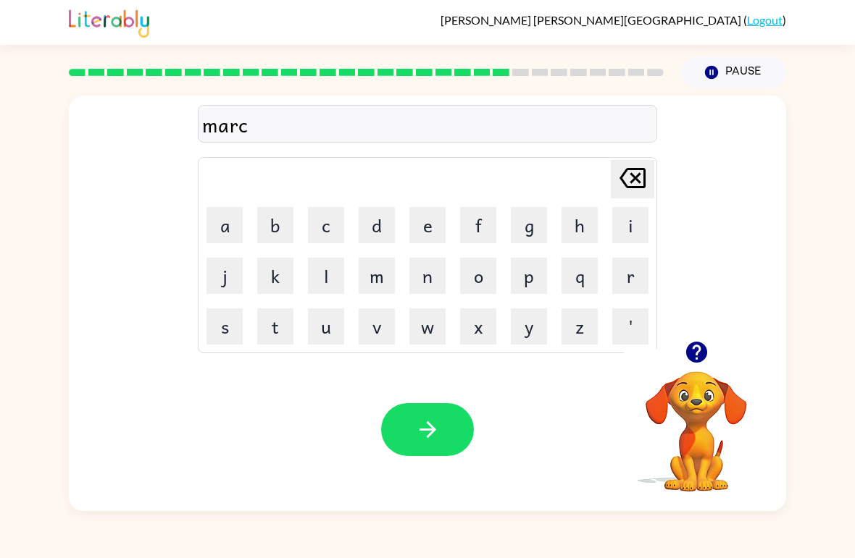
click at [287, 282] on button "k" at bounding box center [275, 276] width 36 height 36
click at [436, 230] on button "e" at bounding box center [427, 225] width 36 height 36
click at [627, 291] on button "r" at bounding box center [630, 276] width 36 height 36
click at [459, 425] on button "button" at bounding box center [427, 429] width 93 height 53
click at [695, 367] on button "button" at bounding box center [696, 352] width 37 height 37
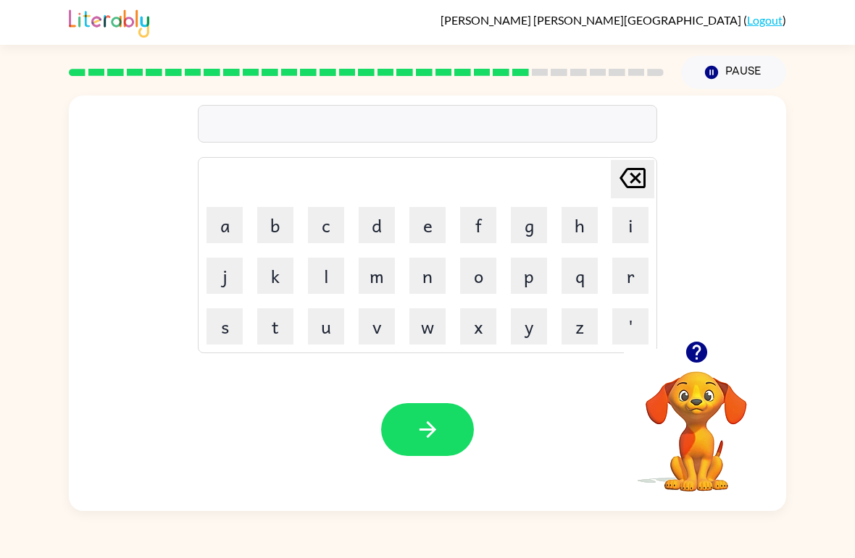
click at [440, 232] on button "e" at bounding box center [427, 225] width 36 height 36
click at [427, 288] on button "n" at bounding box center [427, 276] width 36 height 36
click at [374, 329] on button "v" at bounding box center [377, 327] width 36 height 36
click at [429, 241] on button "e" at bounding box center [427, 225] width 36 height 36
click at [422, 283] on button "n" at bounding box center [427, 276] width 36 height 36
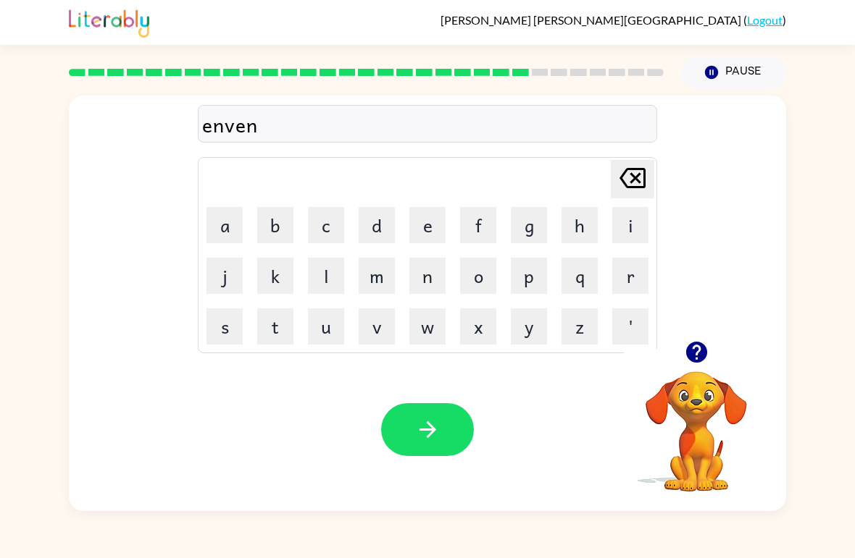
click at [233, 326] on button "s" at bounding box center [224, 327] width 36 height 36
click at [627, 223] on button "i" at bounding box center [630, 225] width 36 height 36
click at [531, 236] on button "g" at bounding box center [529, 225] width 36 height 36
click at [425, 429] on icon "button" at bounding box center [427, 429] width 25 height 25
click at [696, 359] on icon "button" at bounding box center [696, 352] width 25 height 25
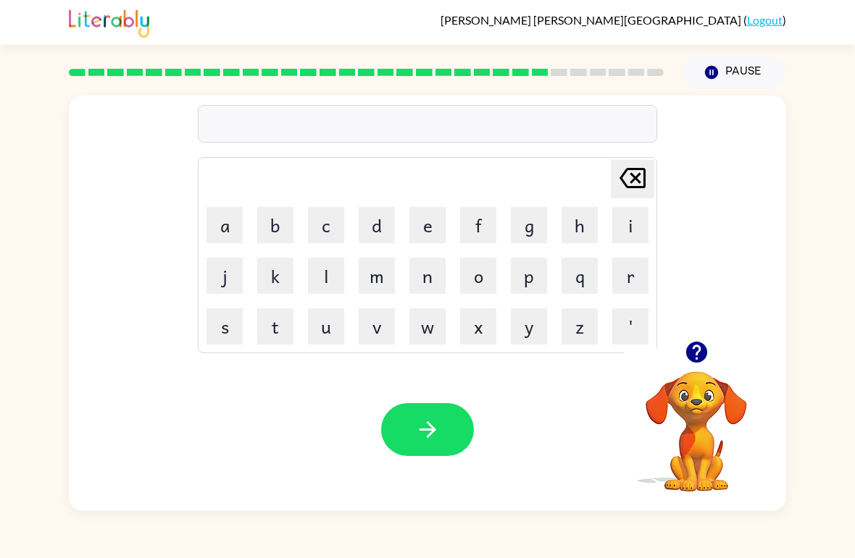
click at [524, 238] on button "g" at bounding box center [529, 225] width 36 height 36
click at [469, 284] on button "o" at bounding box center [478, 276] width 36 height 36
click at [512, 242] on button "g" at bounding box center [529, 225] width 36 height 36
click at [327, 290] on button "l" at bounding box center [326, 276] width 36 height 36
click at [629, 223] on button "i" at bounding box center [630, 225] width 36 height 36
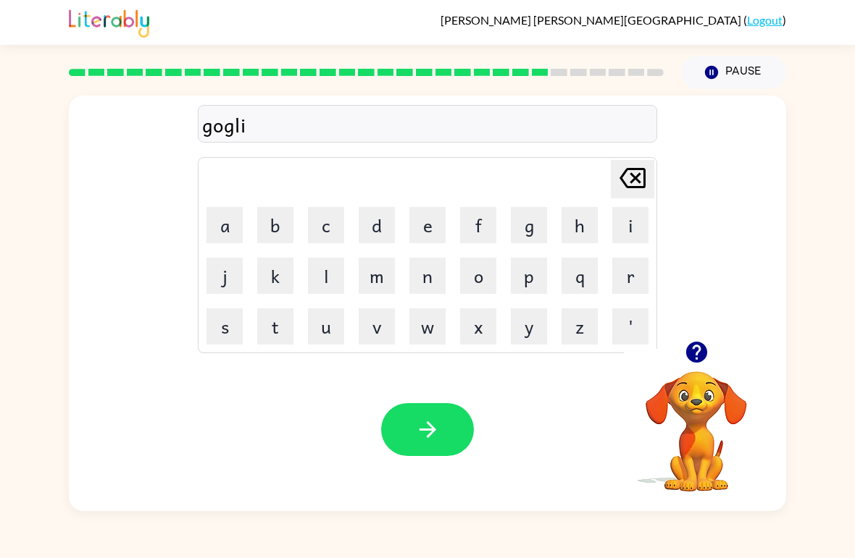
click at [432, 286] on button "n" at bounding box center [427, 276] width 36 height 36
click at [426, 425] on icon "button" at bounding box center [427, 429] width 25 height 25
click at [692, 362] on icon "button" at bounding box center [695, 352] width 21 height 21
click at [525, 227] on button "g" at bounding box center [529, 225] width 36 height 36
click at [479, 282] on button "o" at bounding box center [478, 276] width 36 height 36
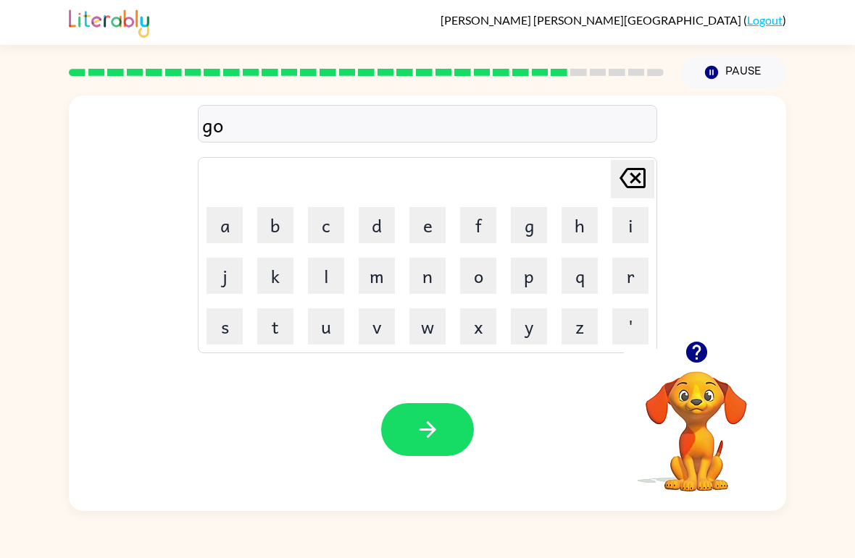
click at [371, 341] on button "v" at bounding box center [377, 327] width 36 height 36
click at [430, 233] on button "e" at bounding box center [427, 225] width 36 height 36
click at [613, 285] on button "r" at bounding box center [630, 276] width 36 height 36
click at [381, 290] on button "m" at bounding box center [377, 276] width 36 height 36
click at [438, 236] on button "e" at bounding box center [427, 225] width 36 height 36
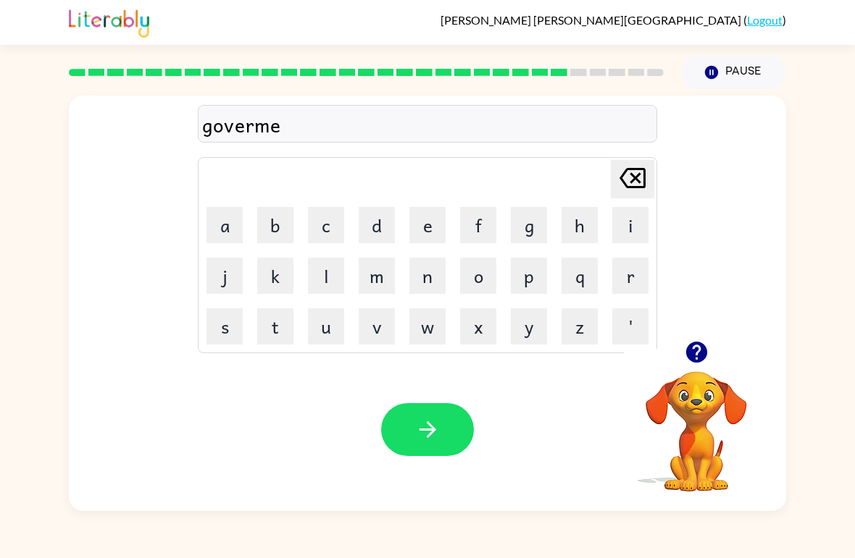
click at [434, 290] on button "n" at bounding box center [427, 276] width 36 height 36
click at [289, 333] on button "t" at bounding box center [275, 327] width 36 height 36
click at [395, 417] on button "button" at bounding box center [427, 429] width 93 height 53
click at [226, 332] on button "s" at bounding box center [224, 327] width 36 height 36
click at [282, 325] on button "t" at bounding box center [275, 327] width 36 height 36
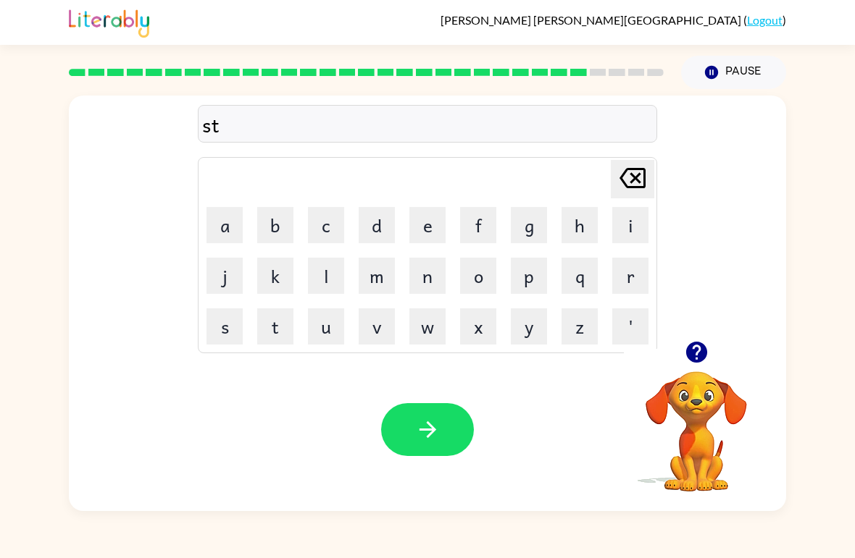
click at [628, 290] on button "r" at bounding box center [630, 276] width 36 height 36
click at [233, 241] on button "a" at bounding box center [224, 225] width 36 height 36
click at [632, 228] on button "i" at bounding box center [630, 225] width 36 height 36
click at [424, 285] on button "n" at bounding box center [427, 276] width 36 height 36
click at [424, 404] on button "button" at bounding box center [427, 429] width 93 height 53
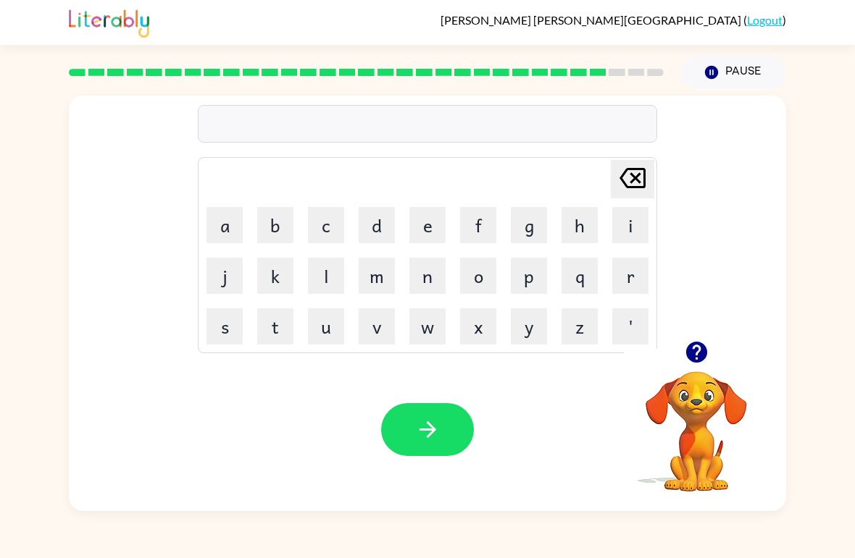
click at [448, 447] on button "button" at bounding box center [427, 429] width 93 height 53
click at [237, 334] on button "s" at bounding box center [224, 327] width 36 height 36
click at [699, 361] on icon "button" at bounding box center [695, 352] width 21 height 21
click at [582, 237] on button "h" at bounding box center [579, 225] width 36 height 36
click at [230, 240] on button "a" at bounding box center [224, 225] width 36 height 36
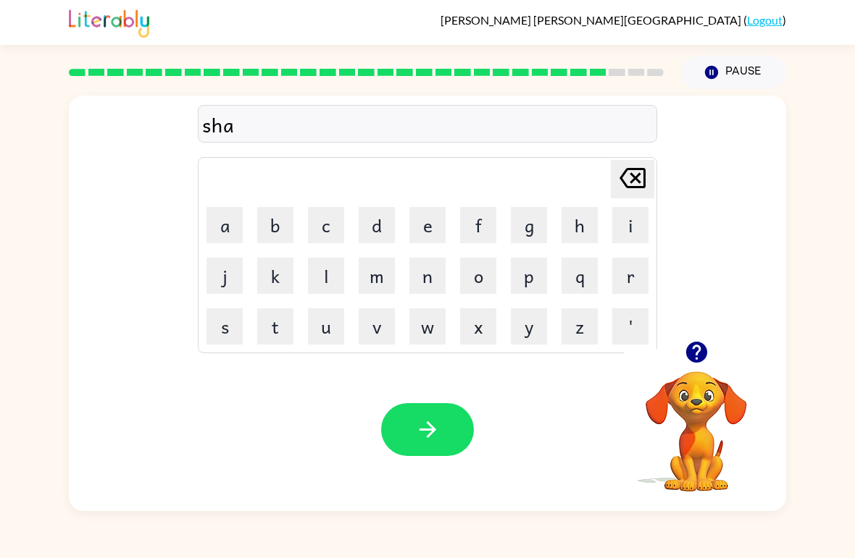
click at [635, 226] on button "i" at bounding box center [630, 225] width 36 height 36
click at [530, 288] on button "p" at bounding box center [529, 276] width 36 height 36
click at [410, 448] on button "button" at bounding box center [427, 429] width 93 height 53
click at [438, 230] on button "e" at bounding box center [427, 225] width 36 height 36
click at [491, 335] on button "x" at bounding box center [478, 327] width 36 height 36
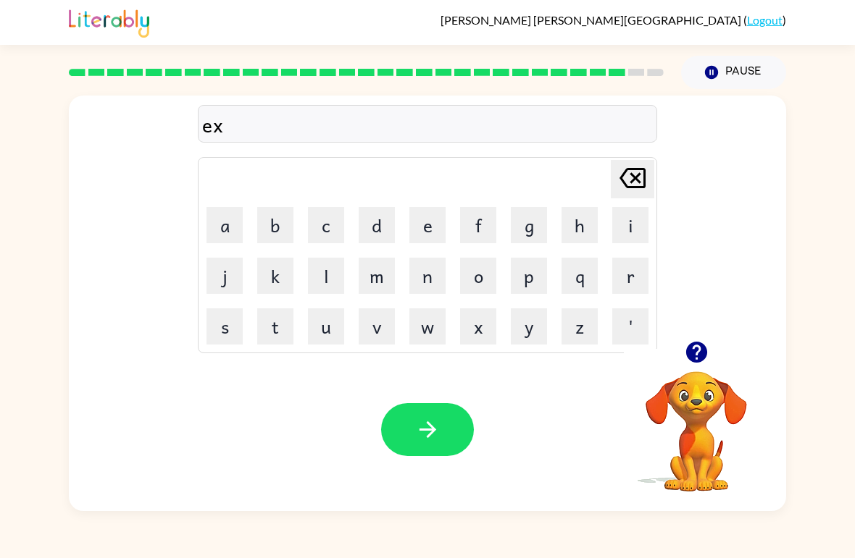
click at [424, 237] on button "e" at bounding box center [427, 225] width 36 height 36
click at [317, 293] on button "l" at bounding box center [326, 276] width 36 height 36
click at [431, 229] on button "e" at bounding box center [427, 225] width 36 height 36
click at [432, 290] on button "n" at bounding box center [427, 276] width 36 height 36
click at [277, 338] on button "t" at bounding box center [275, 327] width 36 height 36
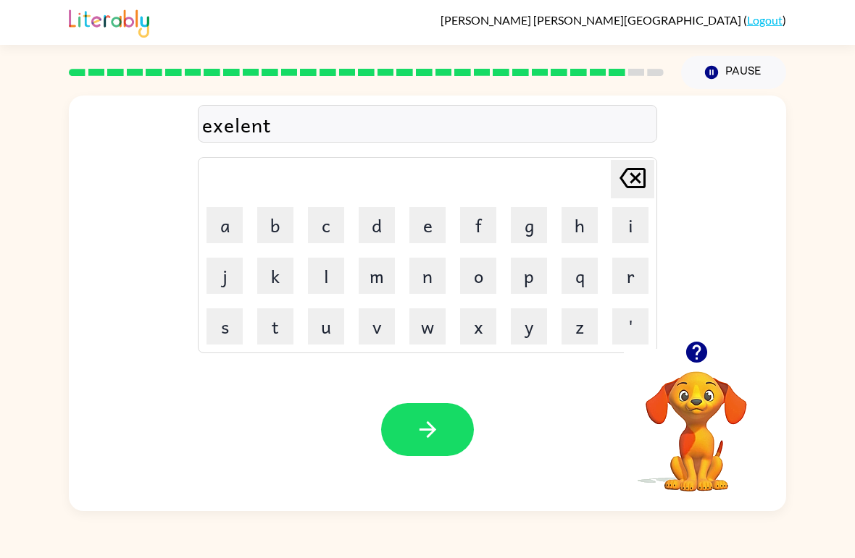
click at [408, 428] on button "button" at bounding box center [427, 429] width 93 height 53
click at [696, 362] on icon "button" at bounding box center [695, 352] width 21 height 21
click at [235, 277] on button "j" at bounding box center [224, 276] width 36 height 36
click at [473, 285] on button "o" at bounding box center [478, 276] width 36 height 36
click at [377, 243] on button "d" at bounding box center [377, 225] width 36 height 36
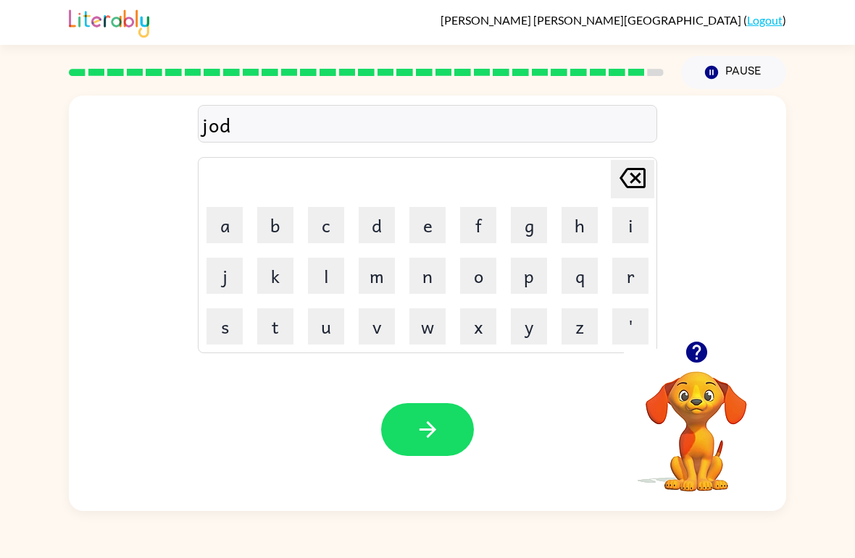
click at [622, 285] on button "r" at bounding box center [630, 276] width 36 height 36
click at [622, 238] on button "i" at bounding box center [630, 225] width 36 height 36
click at [338, 231] on button "c" at bounding box center [326, 225] width 36 height 36
click at [432, 235] on button "e" at bounding box center [427, 225] width 36 height 36
click at [623, 292] on button "r" at bounding box center [630, 276] width 36 height 36
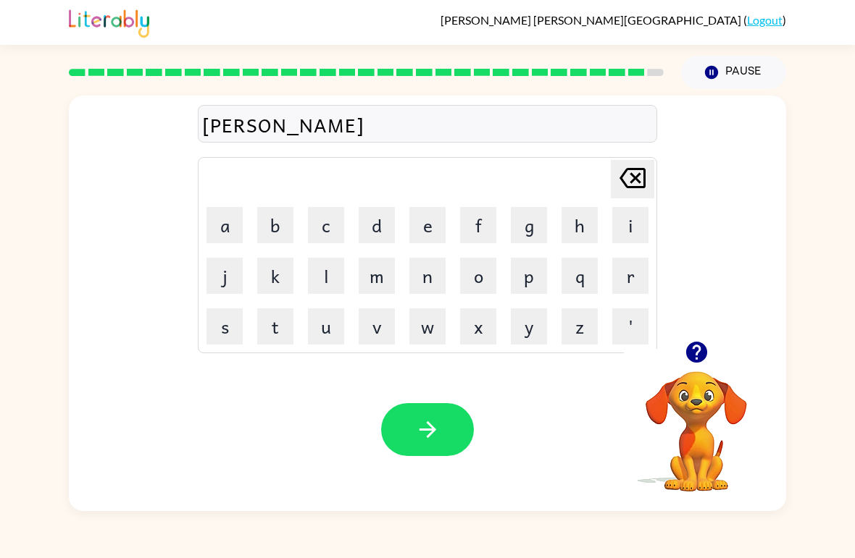
click at [688, 377] on video "Your browser must support playing .mp4 files to use Literably. Please try using…" at bounding box center [696, 421] width 145 height 145
click at [690, 346] on icon "button" at bounding box center [695, 352] width 21 height 21
click at [432, 415] on button "button" at bounding box center [427, 429] width 93 height 53
